Goal: Transaction & Acquisition: Purchase product/service

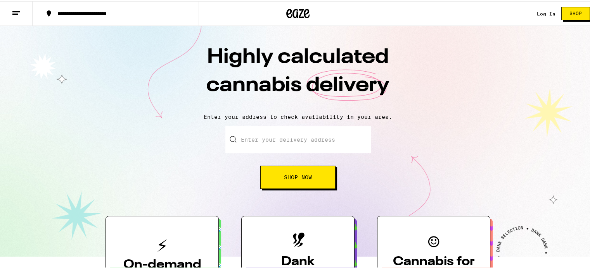
click at [287, 145] on input "Enter your delivery address" at bounding box center [297, 138] width 145 height 27
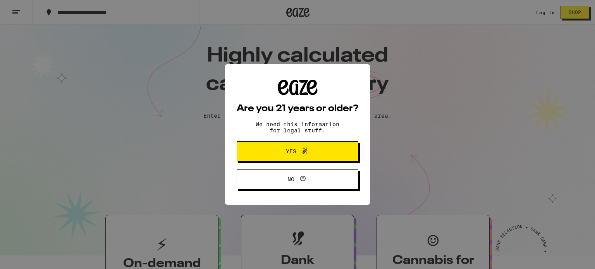
click at [453, 127] on div "Are you 21 years or older? We need this information for legal stuff. Yes No" at bounding box center [297, 134] width 595 height 269
click at [335, 148] on button "Yes" at bounding box center [298, 152] width 122 height 20
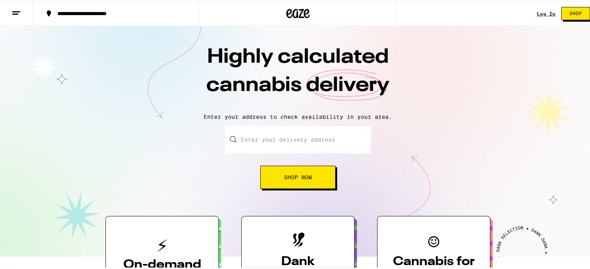
click at [294, 138] on input "Enter your delivery address" at bounding box center [297, 138] width 145 height 27
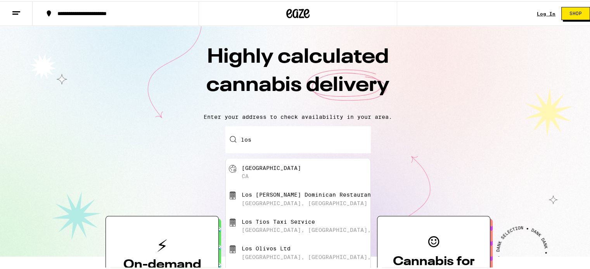
click at [270, 160] on div "[GEOGRAPHIC_DATA] [GEOGRAPHIC_DATA]" at bounding box center [298, 171] width 145 height 27
type input "[GEOGRAPHIC_DATA], [GEOGRAPHIC_DATA]"
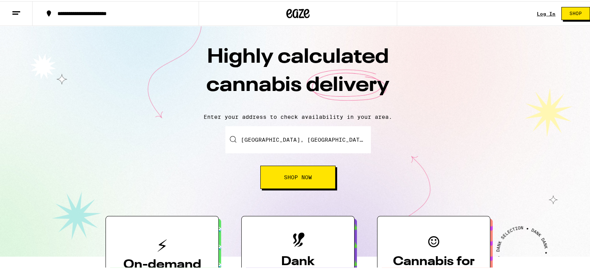
click at [281, 171] on button "Shop Now" at bounding box center [297, 176] width 75 height 23
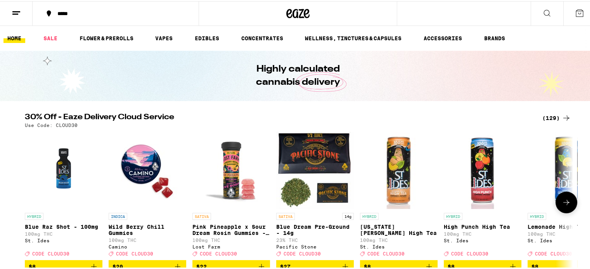
scroll to position [39, 0]
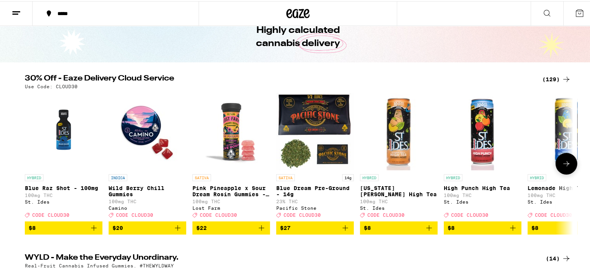
click at [295, 121] on img "Open page for Blue Dream Pre-Ground - 14g from Pacific Stone" at bounding box center [315, 131] width 78 height 78
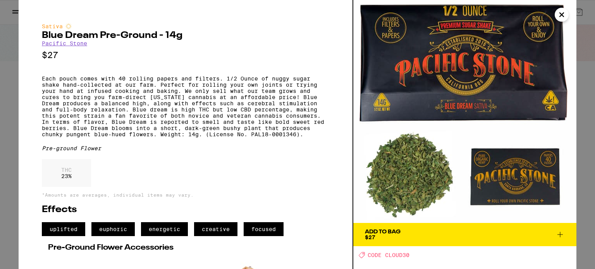
click at [563, 14] on icon "Close" at bounding box center [561, 15] width 9 height 12
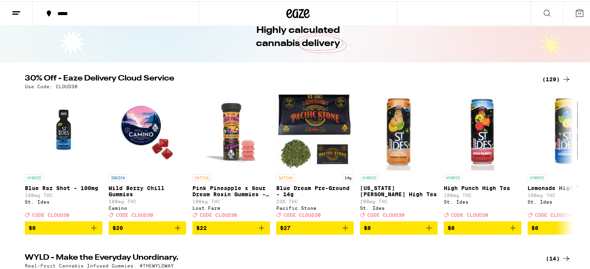
click at [561, 78] on icon at bounding box center [565, 78] width 9 height 9
click at [562, 76] on icon at bounding box center [565, 78] width 9 height 9
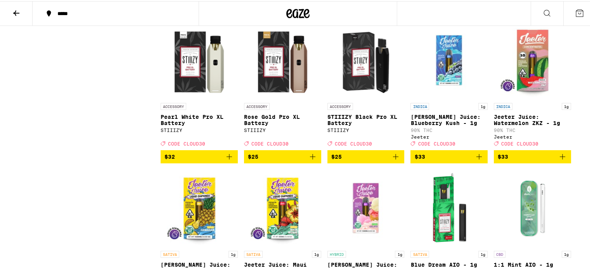
scroll to position [2597, 0]
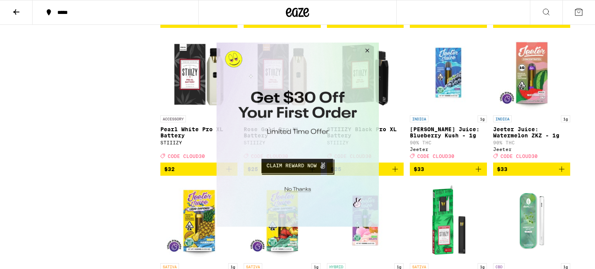
click at [366, 51] on button "Close Modal" at bounding box center [366, 51] width 21 height 19
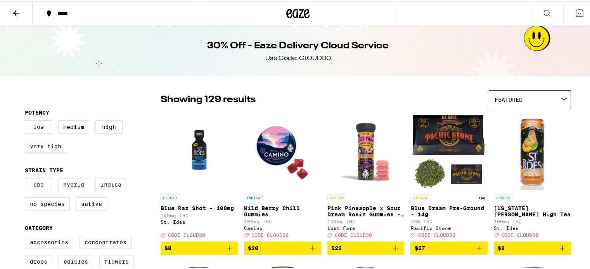
scroll to position [39, 0]
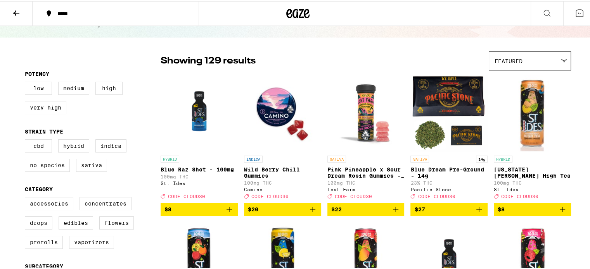
click at [562, 59] on icon at bounding box center [564, 59] width 6 height 3
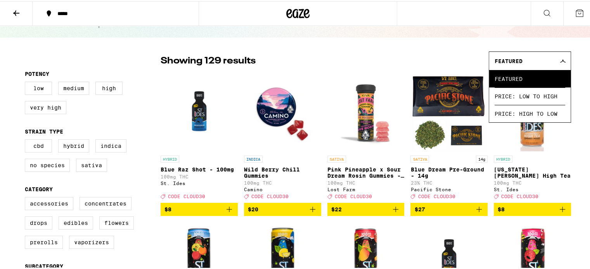
click at [562, 59] on icon at bounding box center [562, 59] width 6 height 3
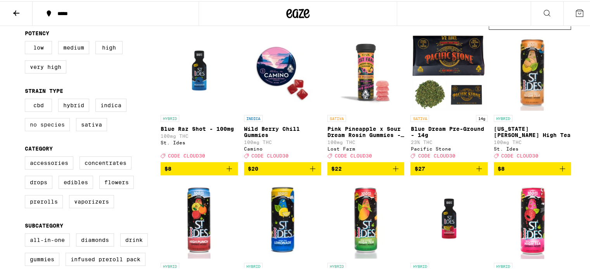
scroll to position [116, 0]
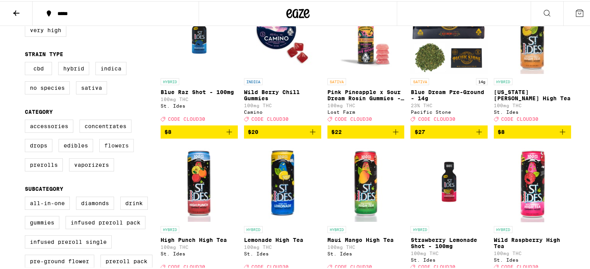
click at [112, 151] on label "Flowers" at bounding box center [116, 144] width 35 height 13
click at [27, 120] on input "Flowers" at bounding box center [26, 120] width 0 height 0
checkbox input "true"
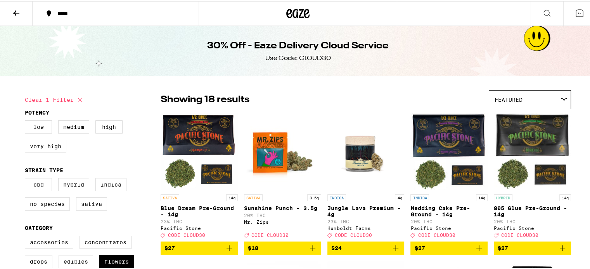
click at [229, 45] on h1 "30% Off - Eaze Delivery Cloud Service" at bounding box center [297, 44] width 181 height 13
click at [16, 11] on icon at bounding box center [16, 11] width 6 height 5
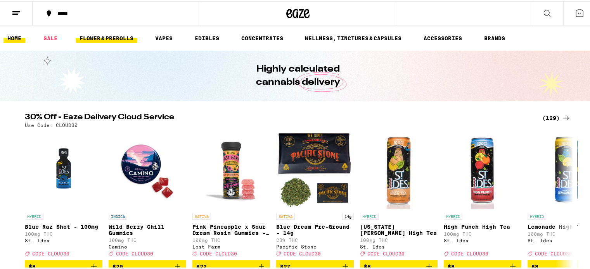
click at [122, 39] on link "FLOWER & PREROLLS" at bounding box center [107, 37] width 62 height 9
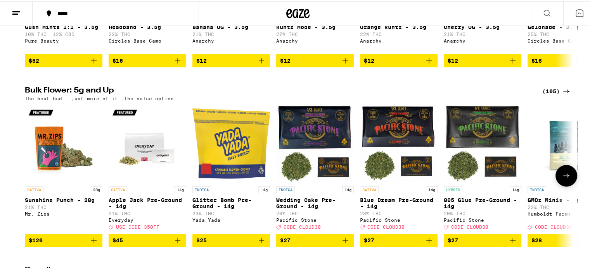
scroll to position [194, 0]
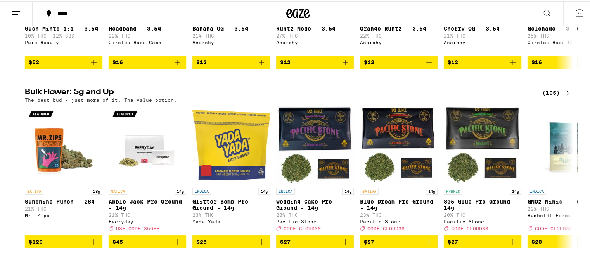
click at [553, 95] on div "(105)" at bounding box center [556, 91] width 29 height 9
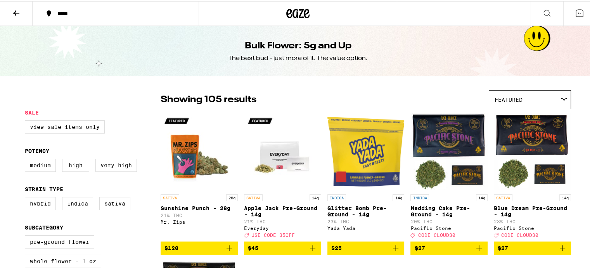
click at [23, 12] on button at bounding box center [16, 12] width 33 height 24
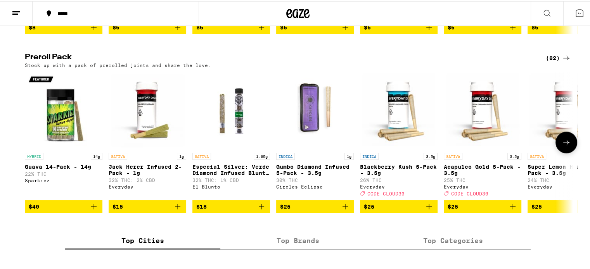
scroll to position [582, 0]
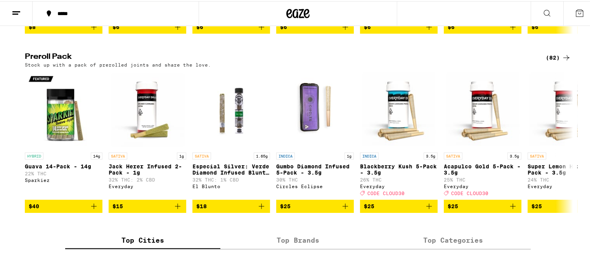
click at [557, 61] on div "(82)" at bounding box center [557, 56] width 25 height 9
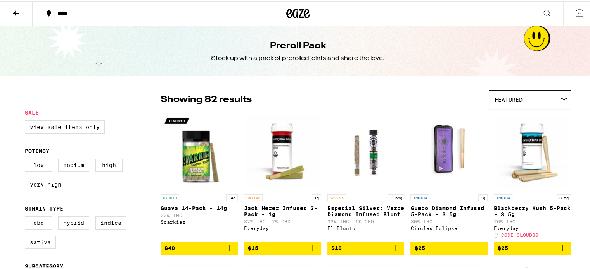
click at [20, 12] on icon at bounding box center [16, 11] width 9 height 9
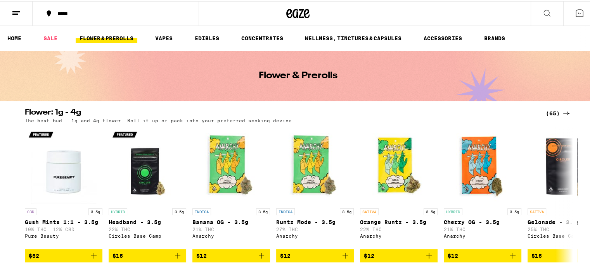
click at [90, 11] on div "*****" at bounding box center [120, 12] width 132 height 5
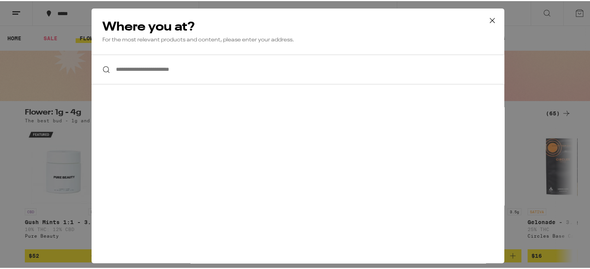
click at [135, 66] on input "**********" at bounding box center [297, 69] width 412 height 30
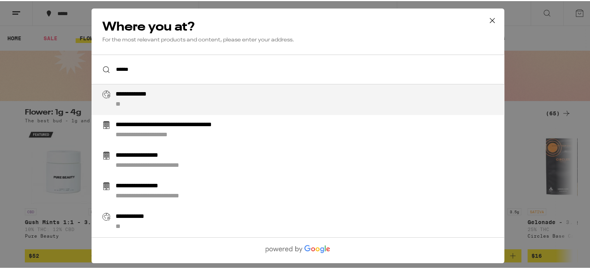
click at [137, 93] on div "**********" at bounding box center [142, 94] width 52 height 8
type input "**********"
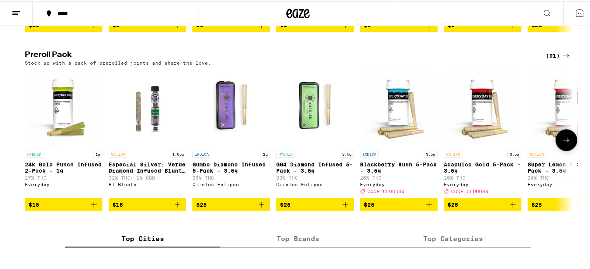
scroll to position [582, 0]
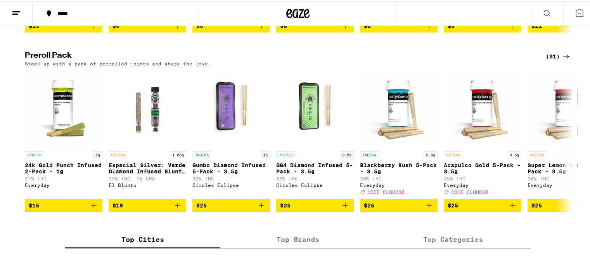
click at [547, 60] on div "(91)" at bounding box center [557, 55] width 25 height 9
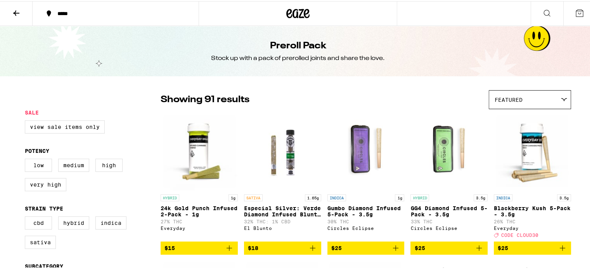
click at [17, 10] on icon at bounding box center [16, 11] width 9 height 9
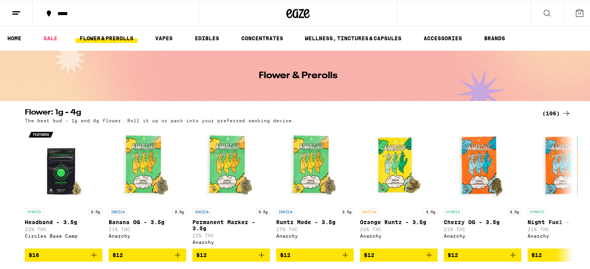
click at [550, 115] on div "(106)" at bounding box center [556, 112] width 29 height 9
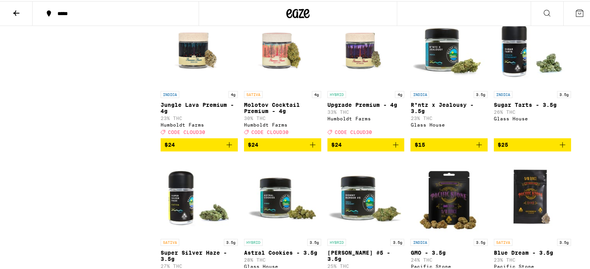
scroll to position [775, 0]
